Goal: Check status: Check status

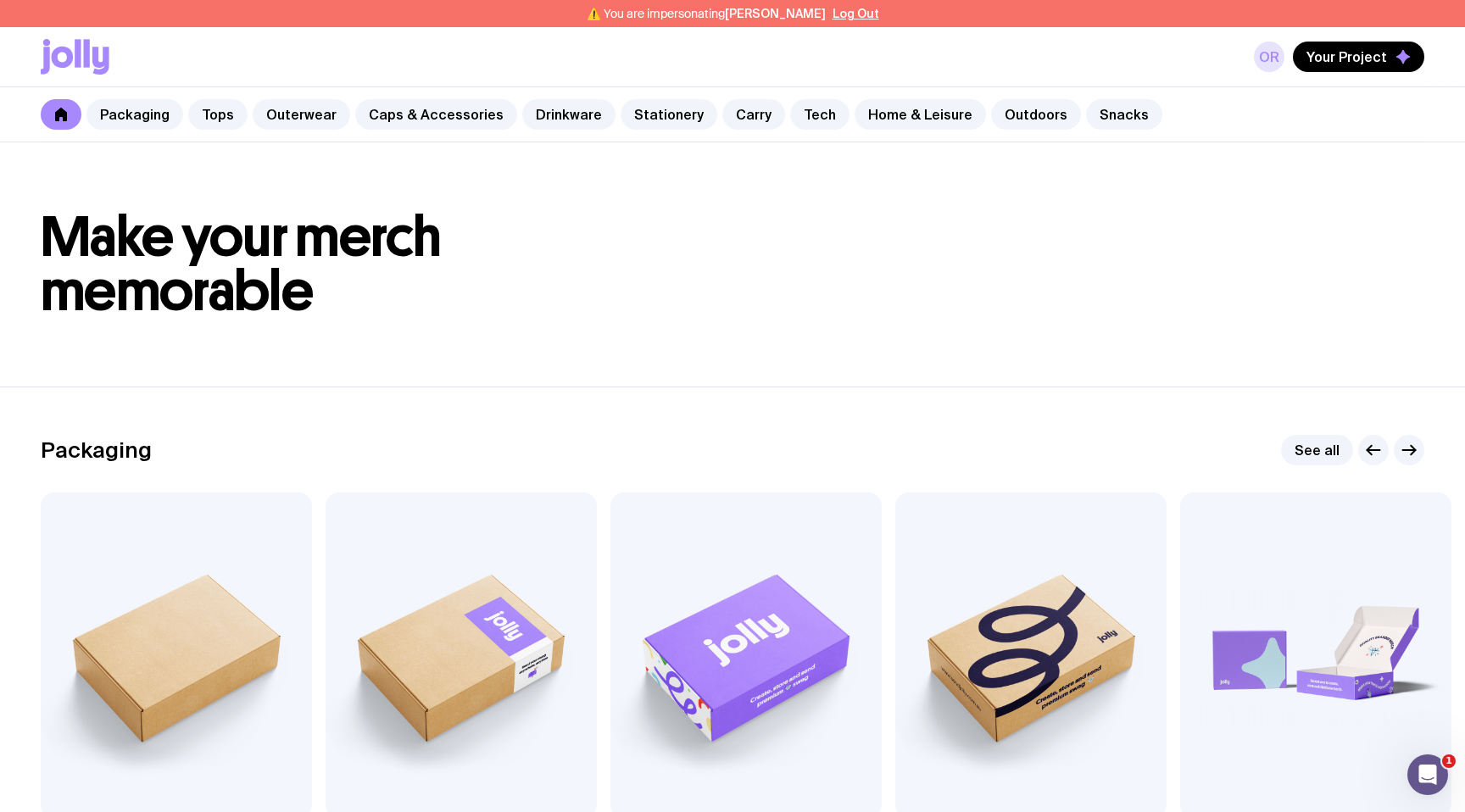
click at [1267, 54] on link "OR" at bounding box center [1269, 57] width 31 height 31
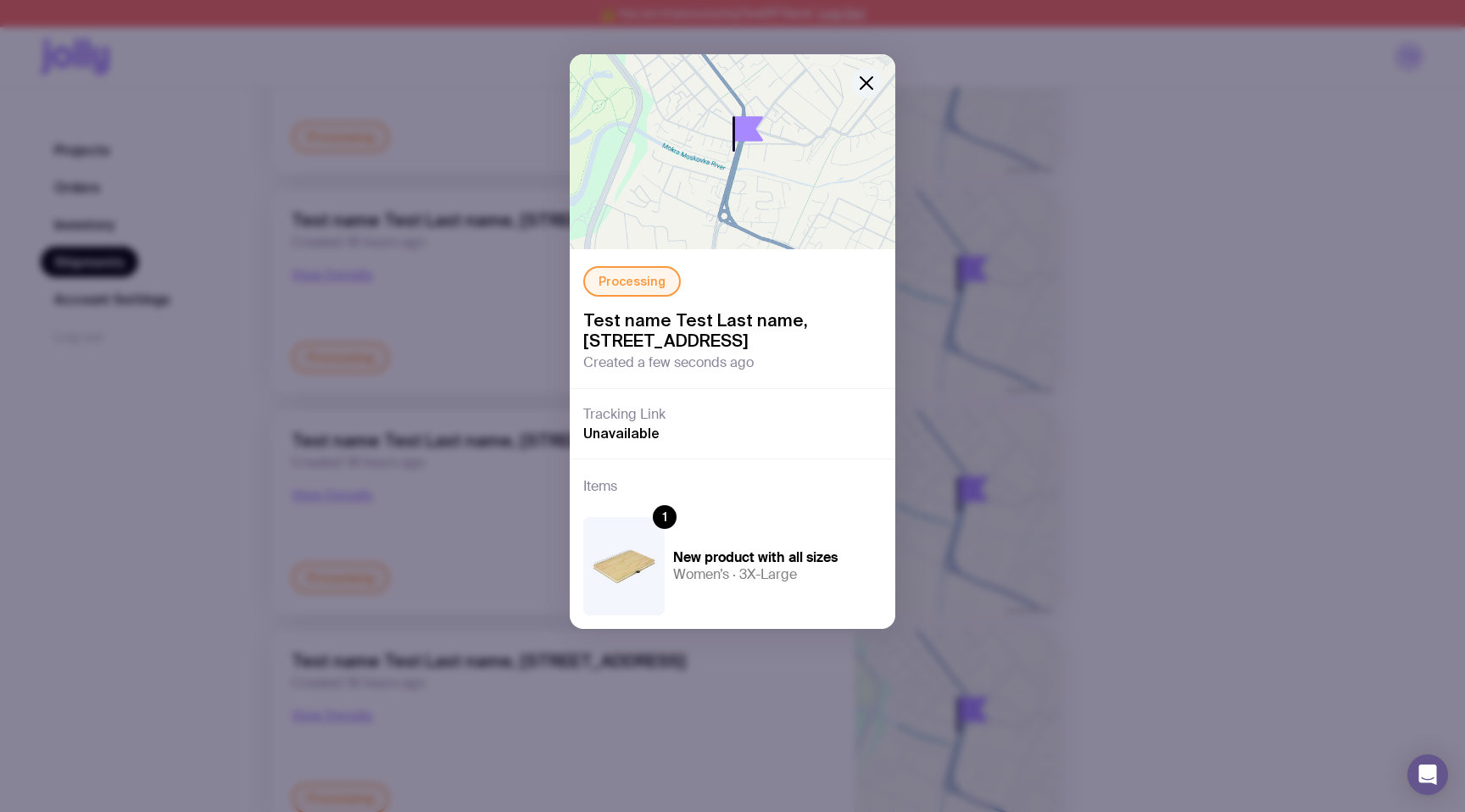
click at [864, 83] on icon "button" at bounding box center [866, 83] width 21 height 21
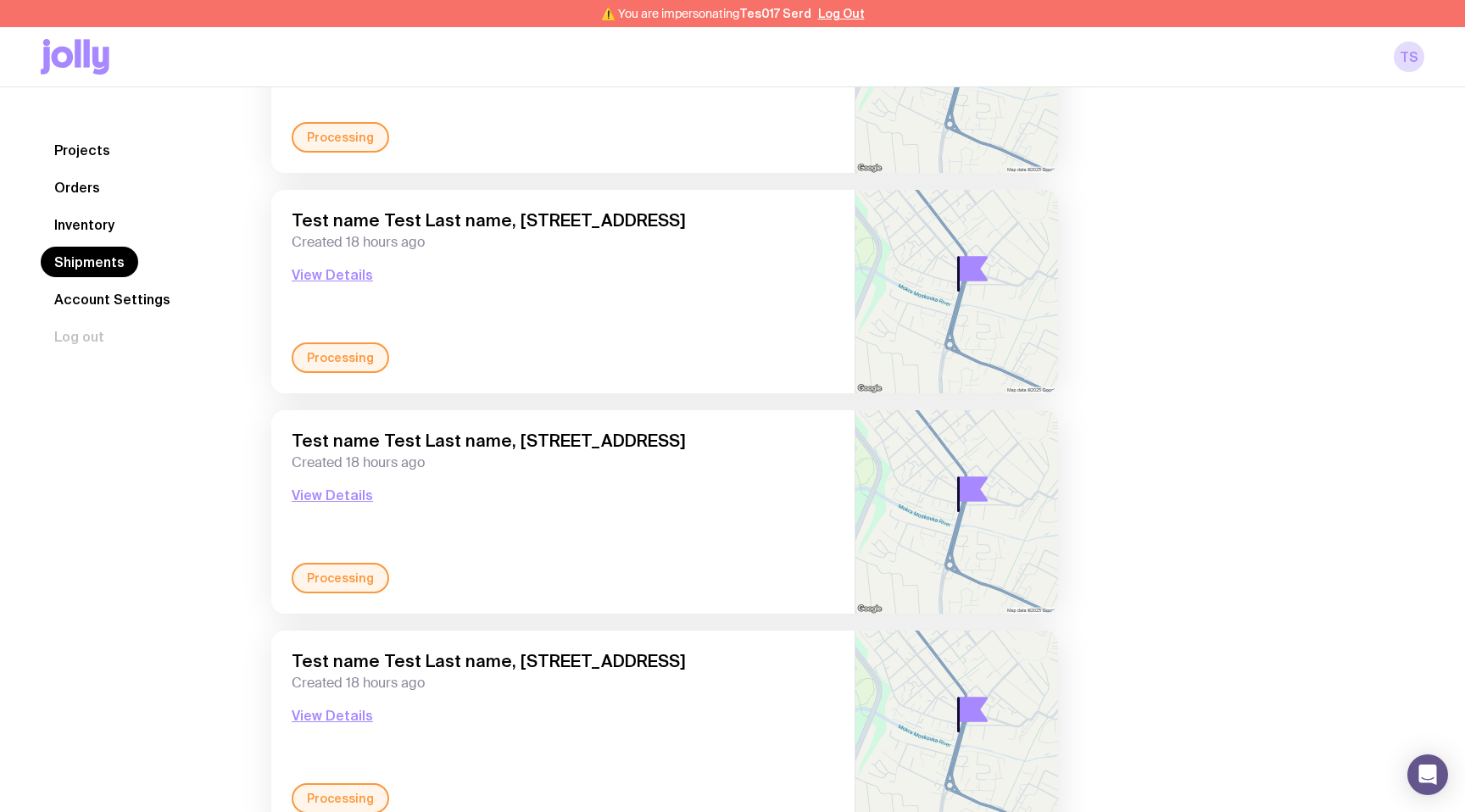
scroll to position [719, 0]
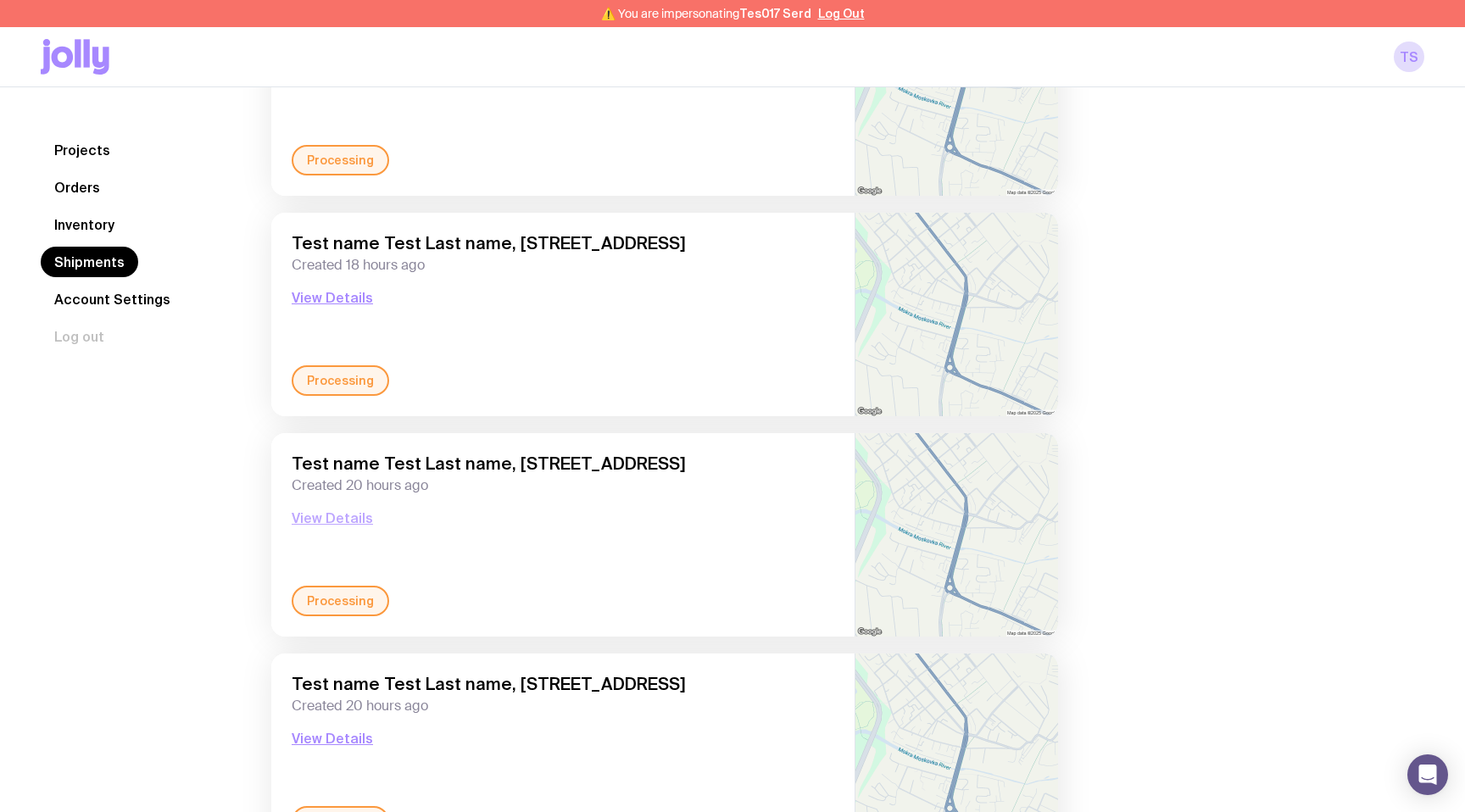
click at [354, 514] on button "View Details" at bounding box center [332, 518] width 82 height 21
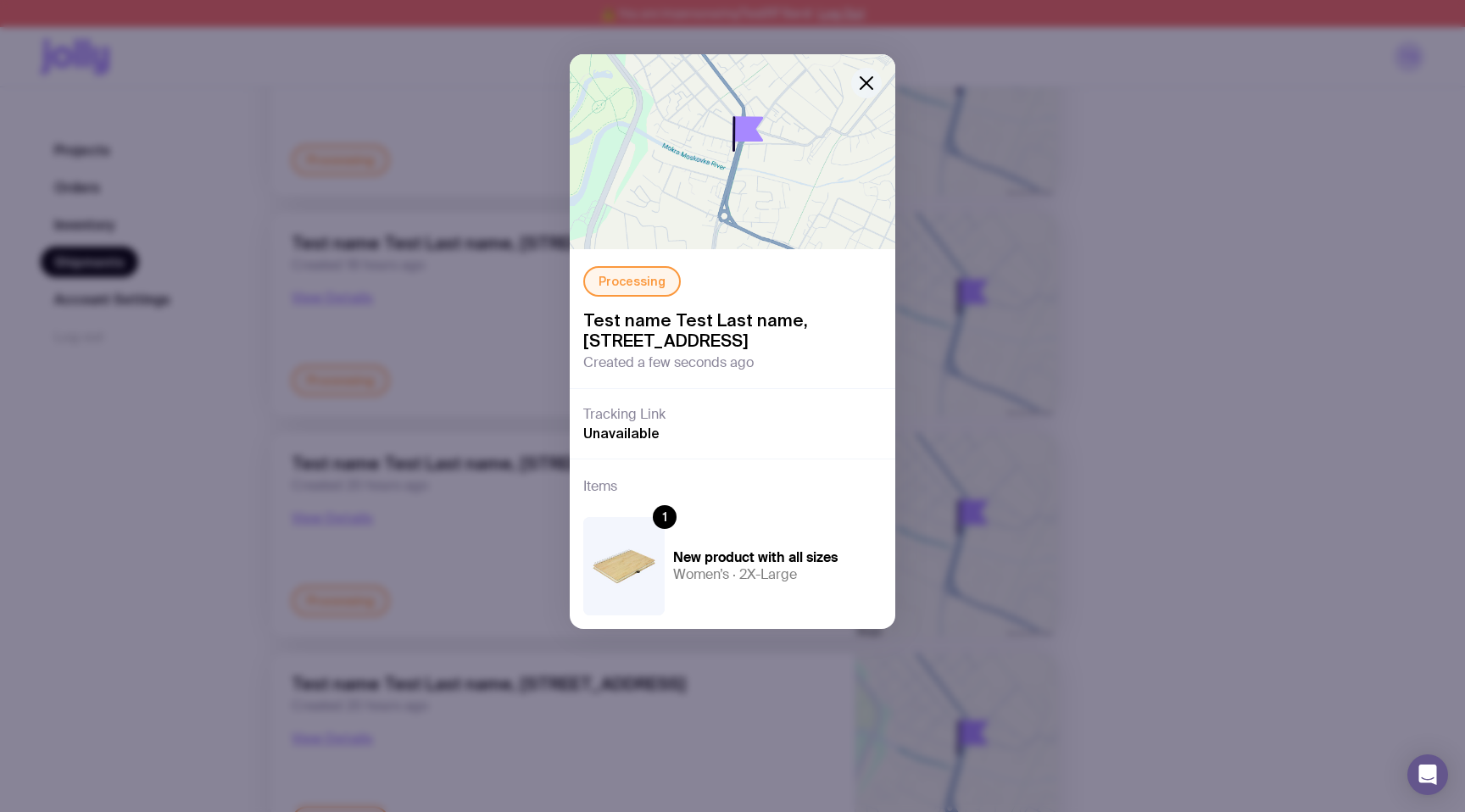
click at [872, 80] on icon "button" at bounding box center [866, 83] width 21 height 21
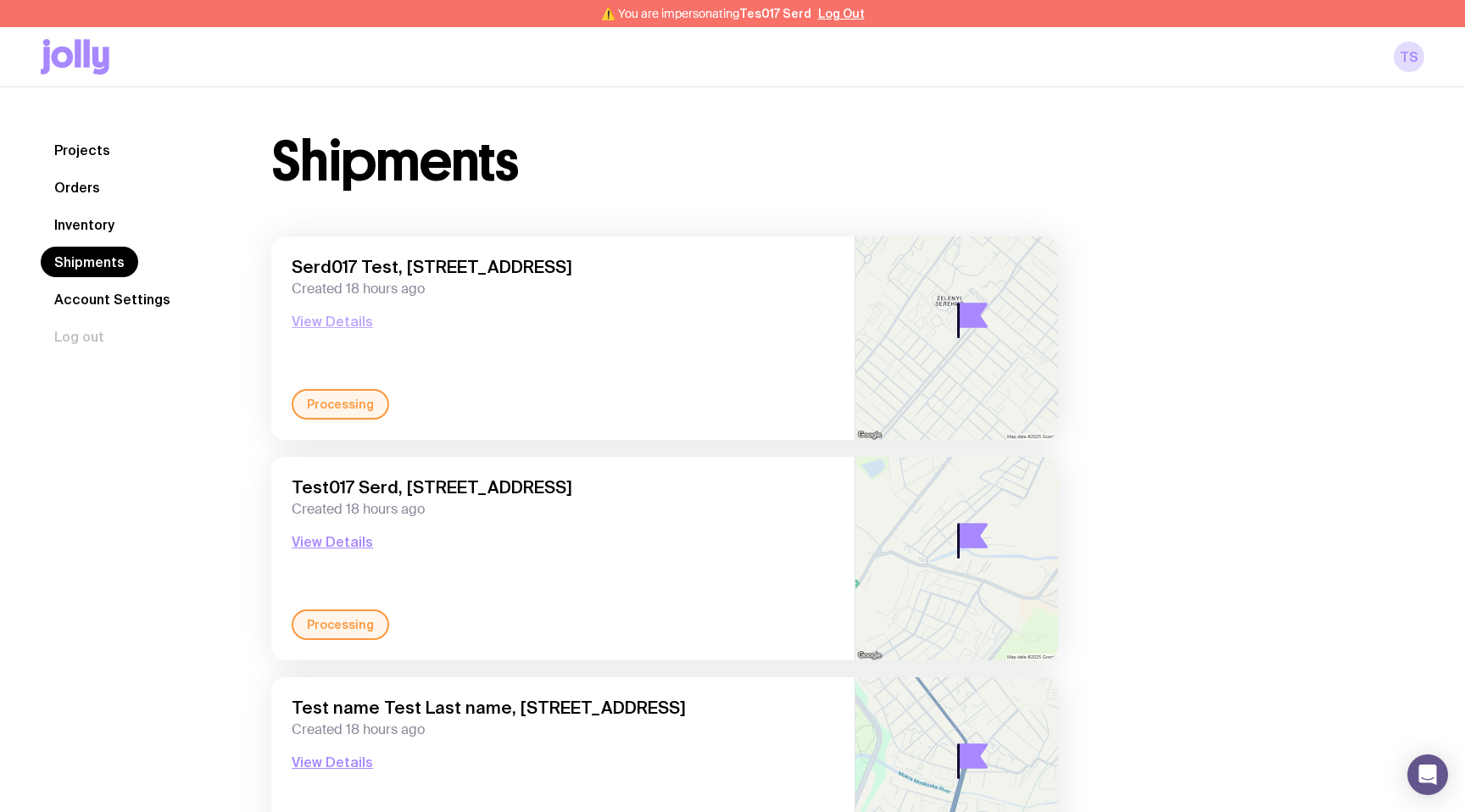
click at [349, 324] on button "View Details" at bounding box center [332, 321] width 82 height 21
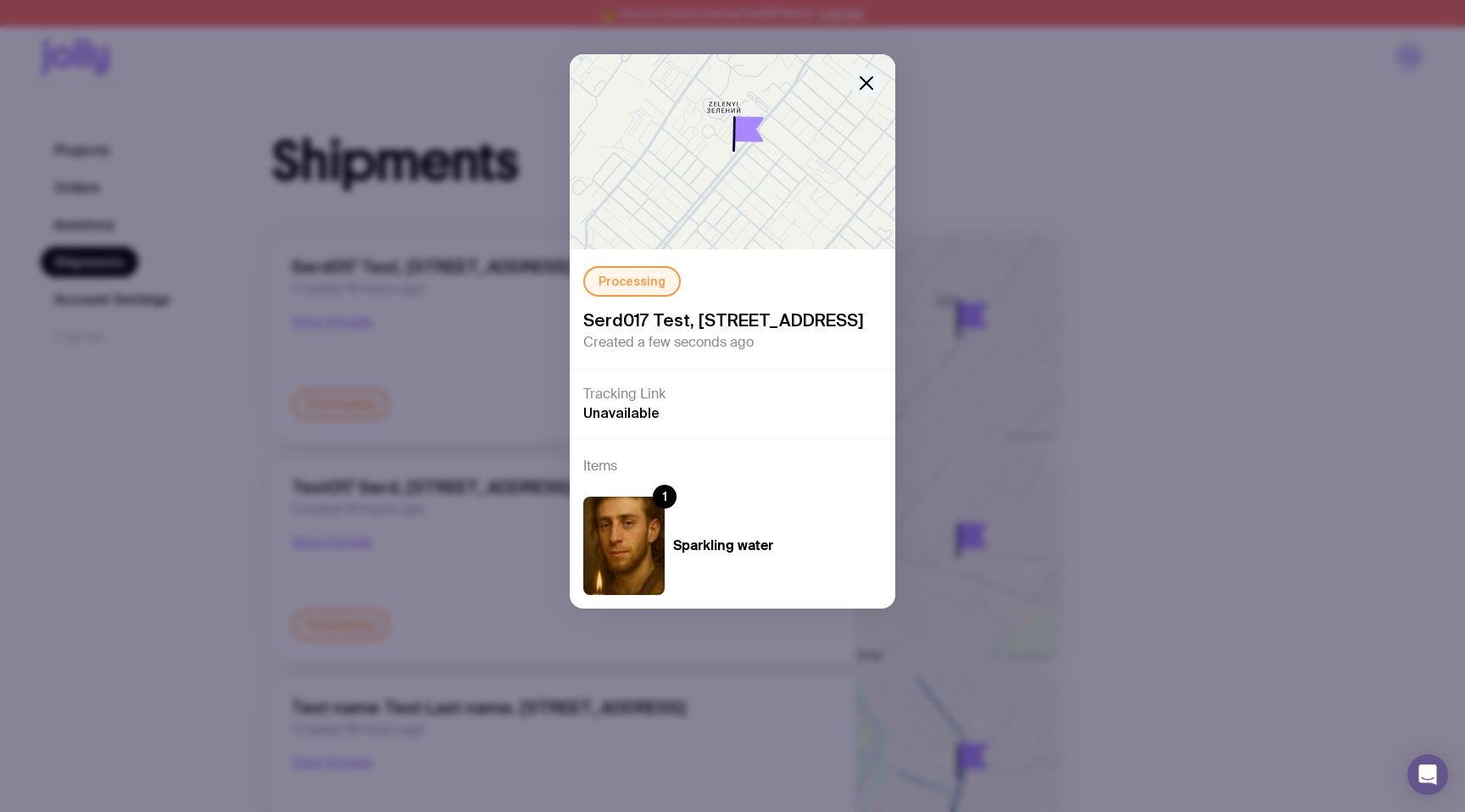
click at [873, 75] on icon "button" at bounding box center [866, 83] width 21 height 21
